Goal: Navigation & Orientation: Find specific page/section

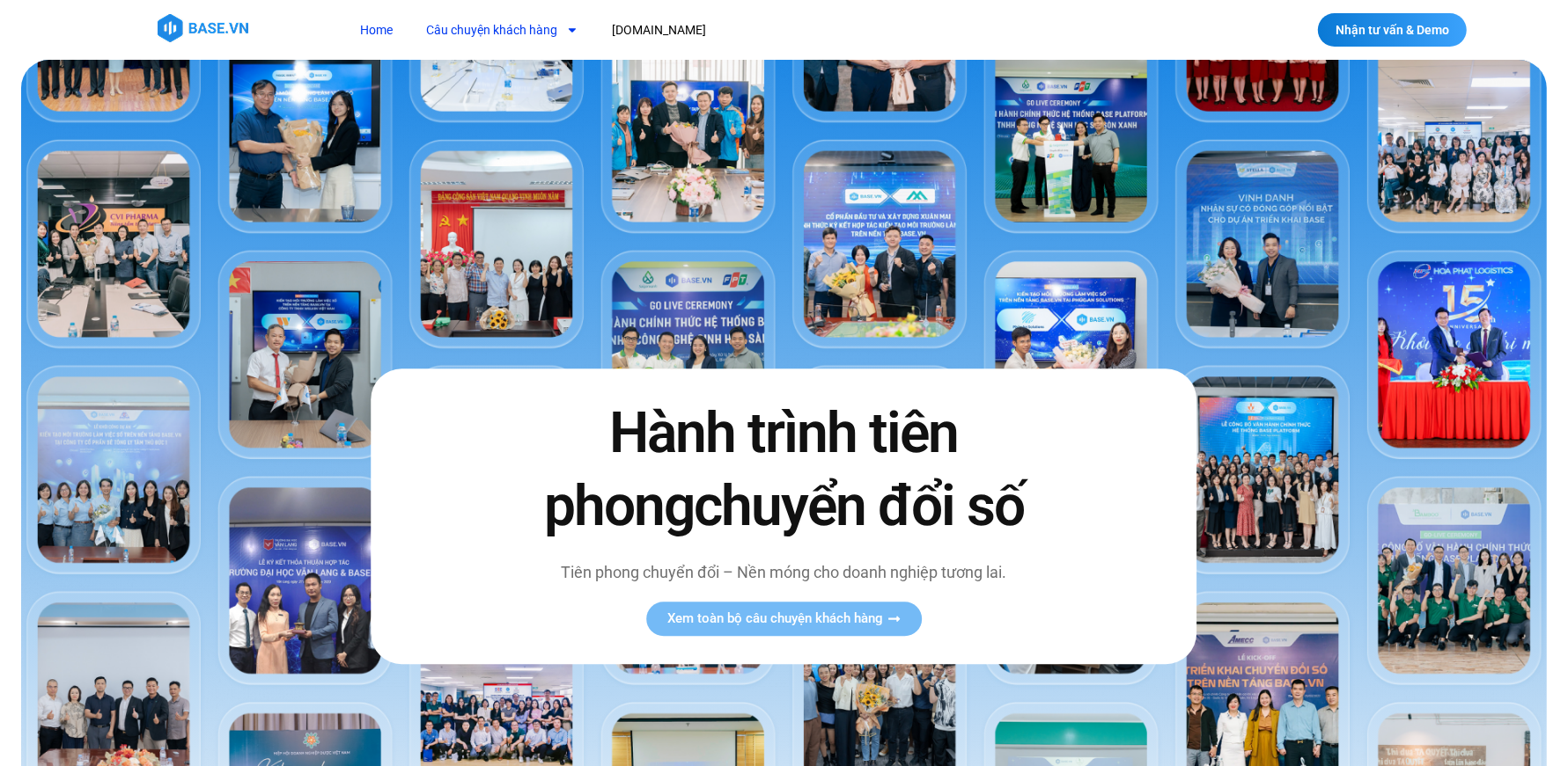
click at [553, 29] on link "Câu chuyện khách hàng" at bounding box center [502, 30] width 179 height 33
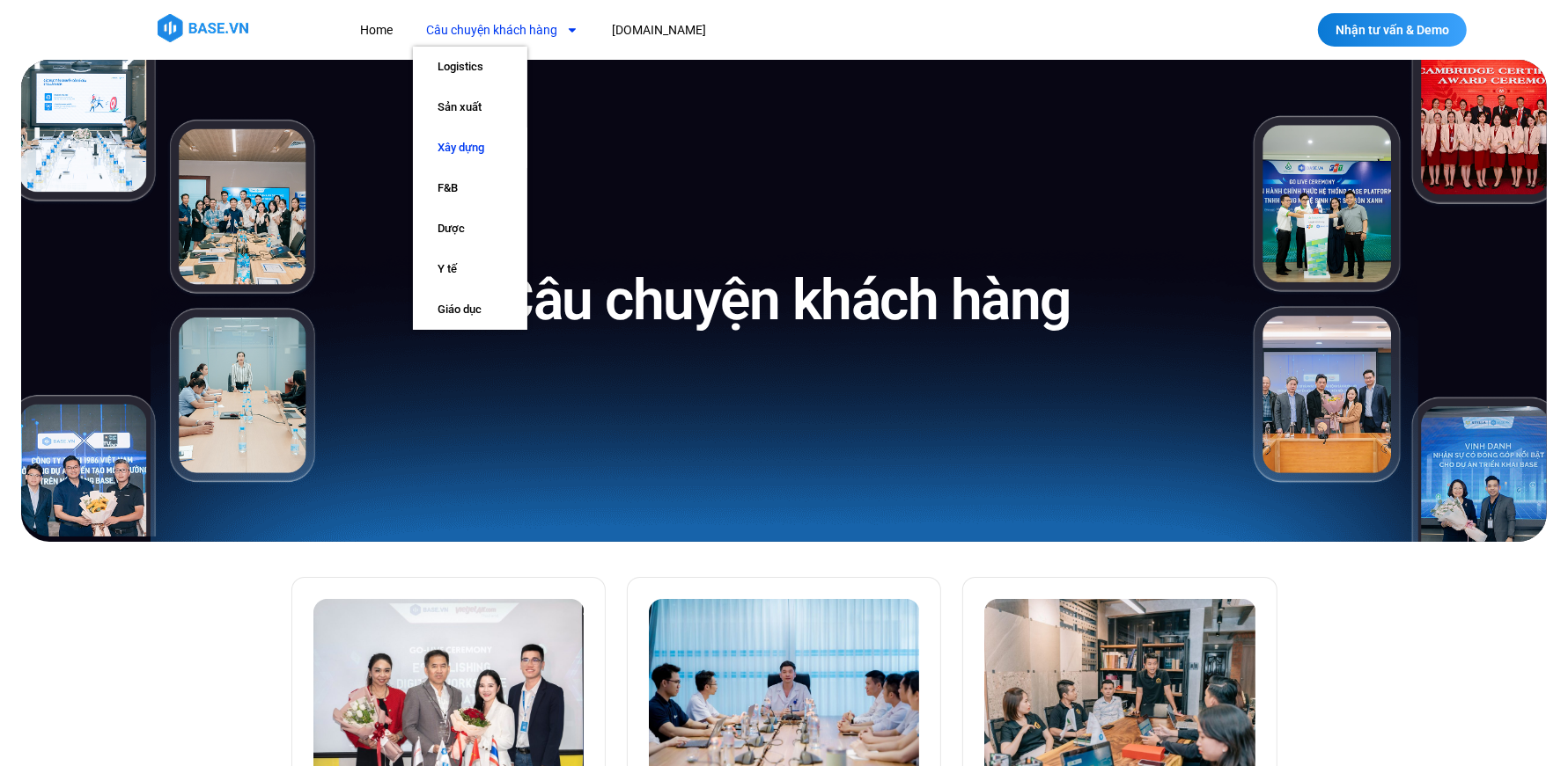
click at [481, 152] on link "Xây dựng" at bounding box center [470, 147] width 115 height 40
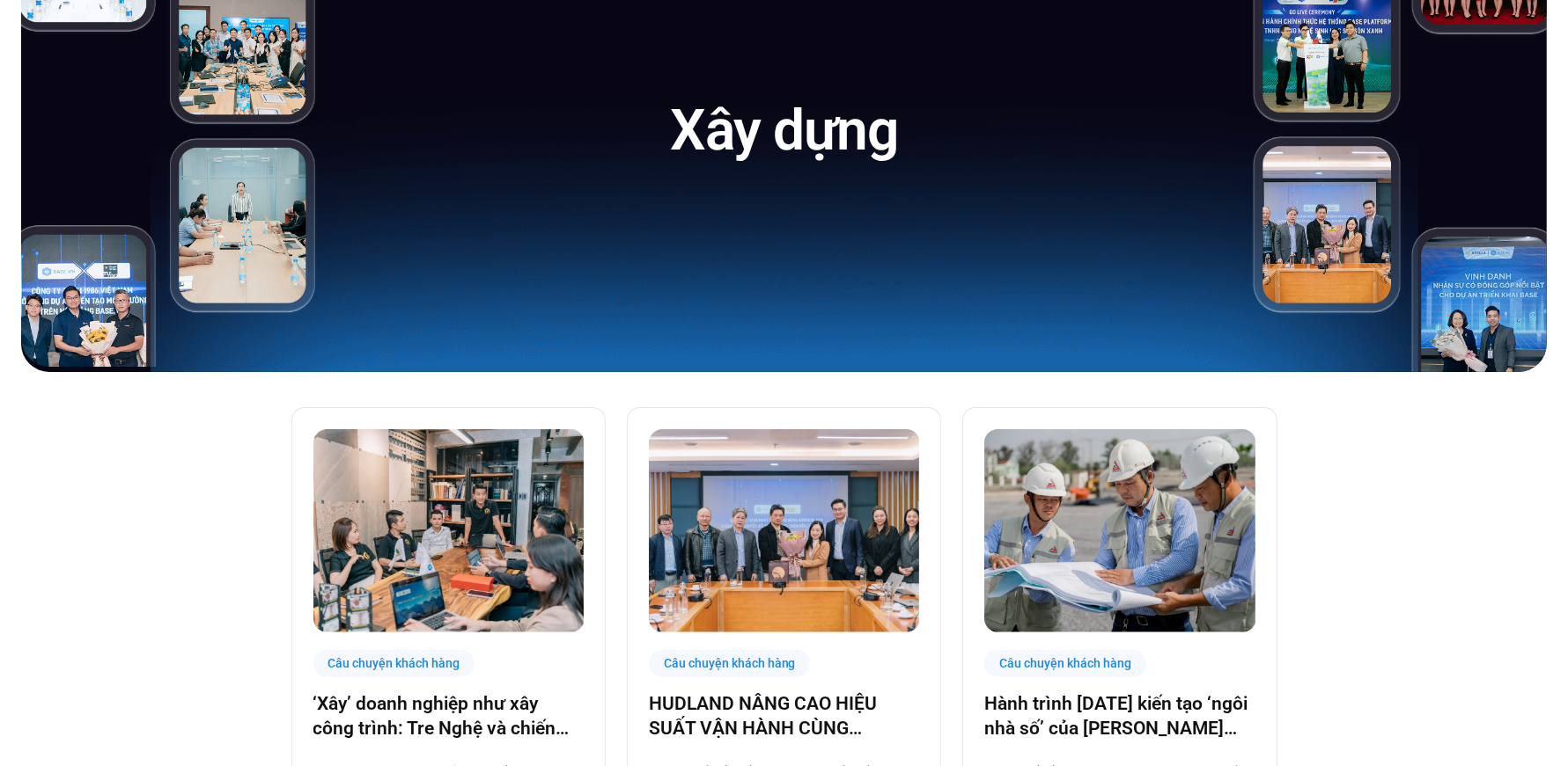
scroll to position [356, 0]
